Goal: Task Accomplishment & Management: Use online tool/utility

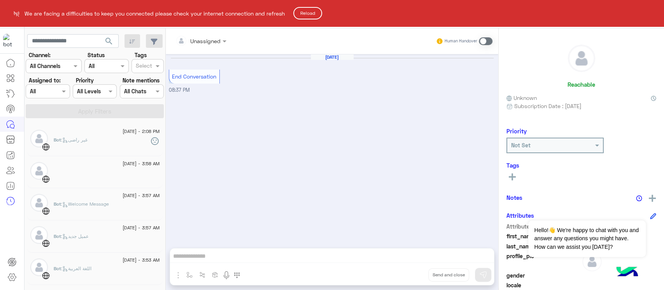
scroll to position [311, 0]
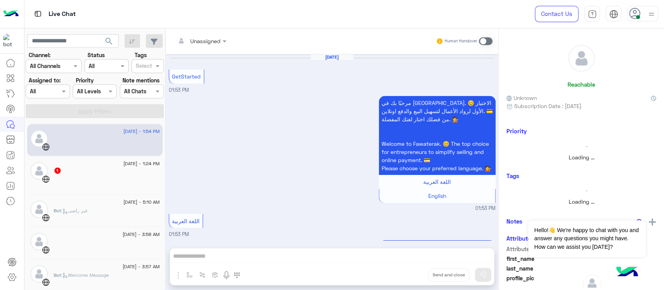
scroll to position [262, 0]
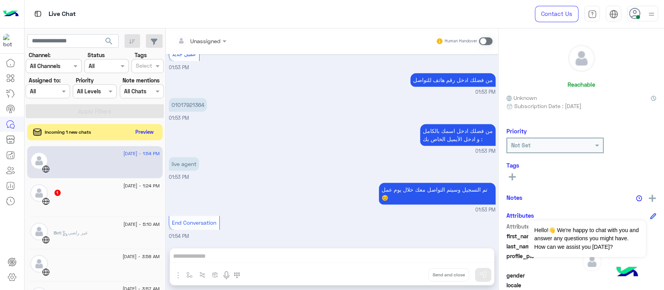
click at [139, 135] on button "Preview" at bounding box center [145, 132] width 24 height 11
